Goal: Information Seeking & Learning: Learn about a topic

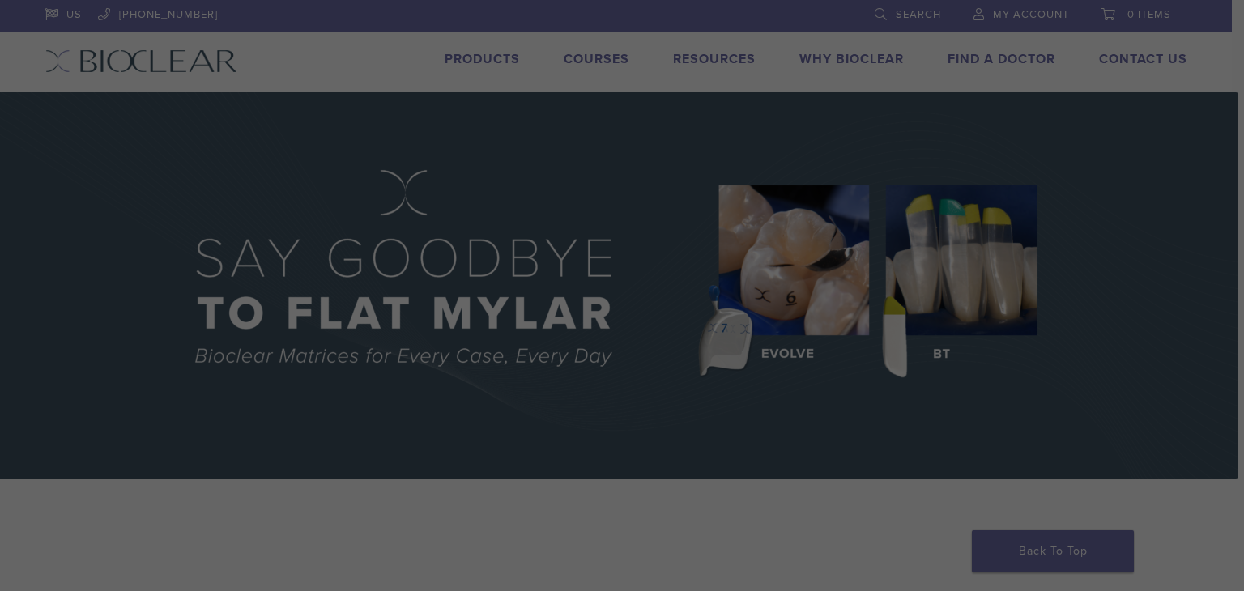
click at [987, 82] on button "×" at bounding box center [993, 82] width 21 height 21
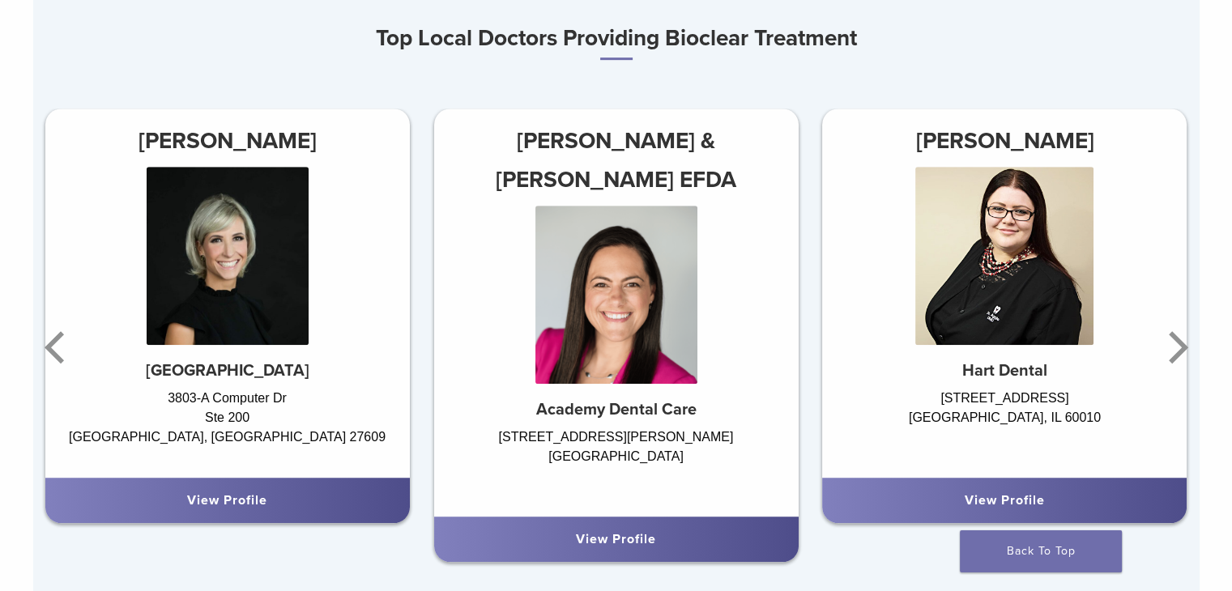
scroll to position [567, 0]
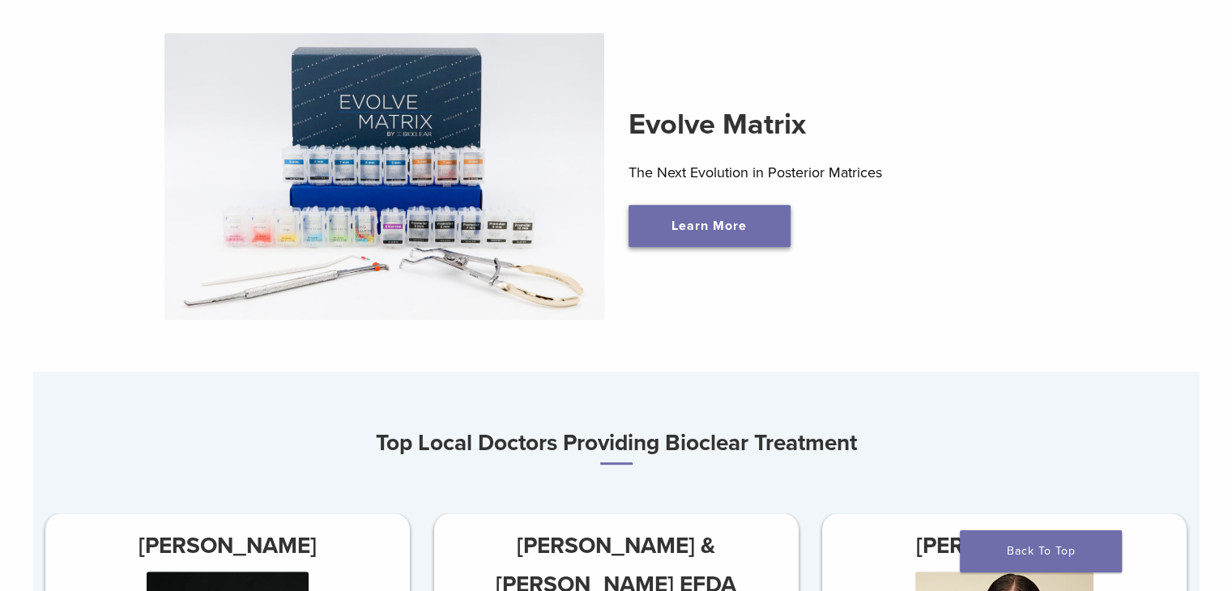
click at [775, 247] on link "Learn More" at bounding box center [709, 226] width 162 height 42
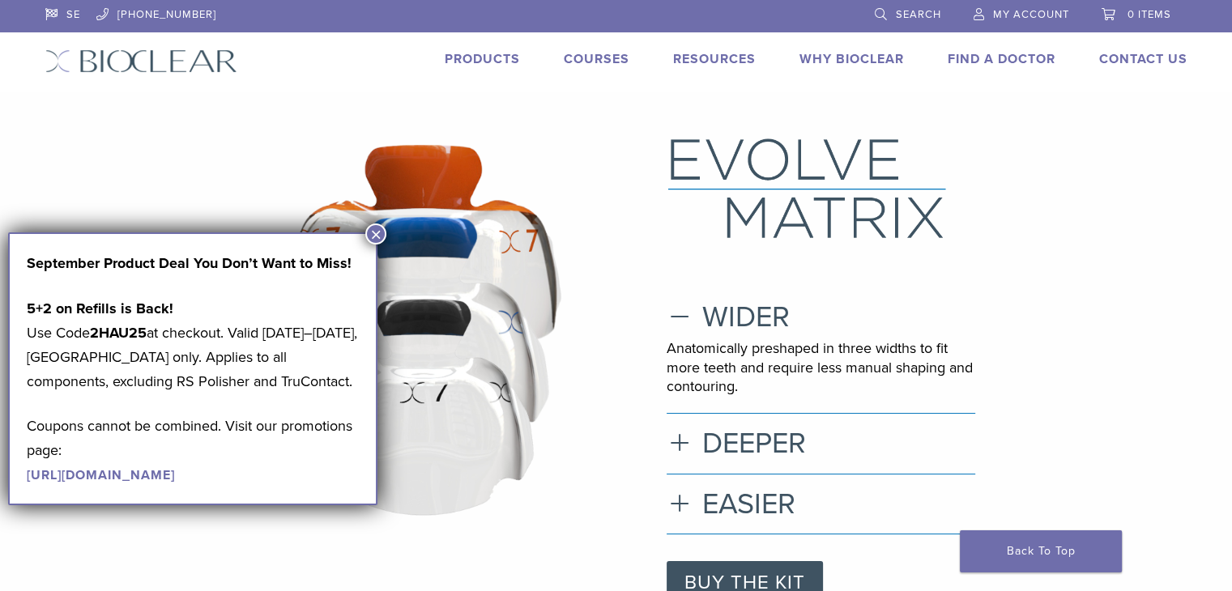
click at [379, 238] on button "×" at bounding box center [375, 234] width 21 height 21
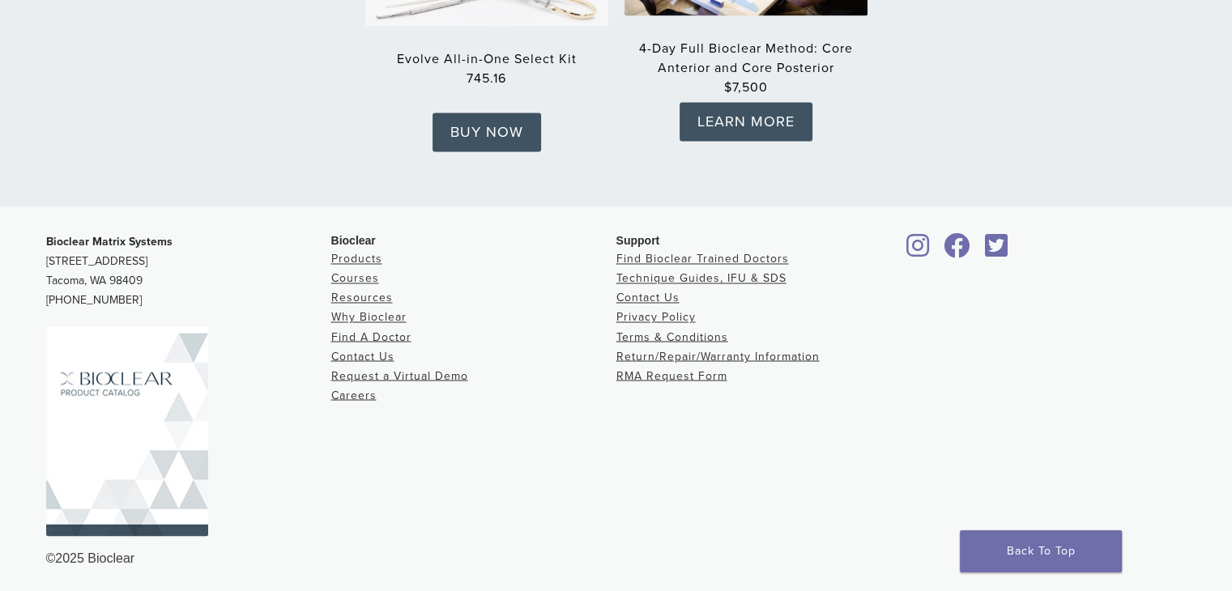
scroll to position [2753, 0]
